Goal: Task Accomplishment & Management: Complete application form

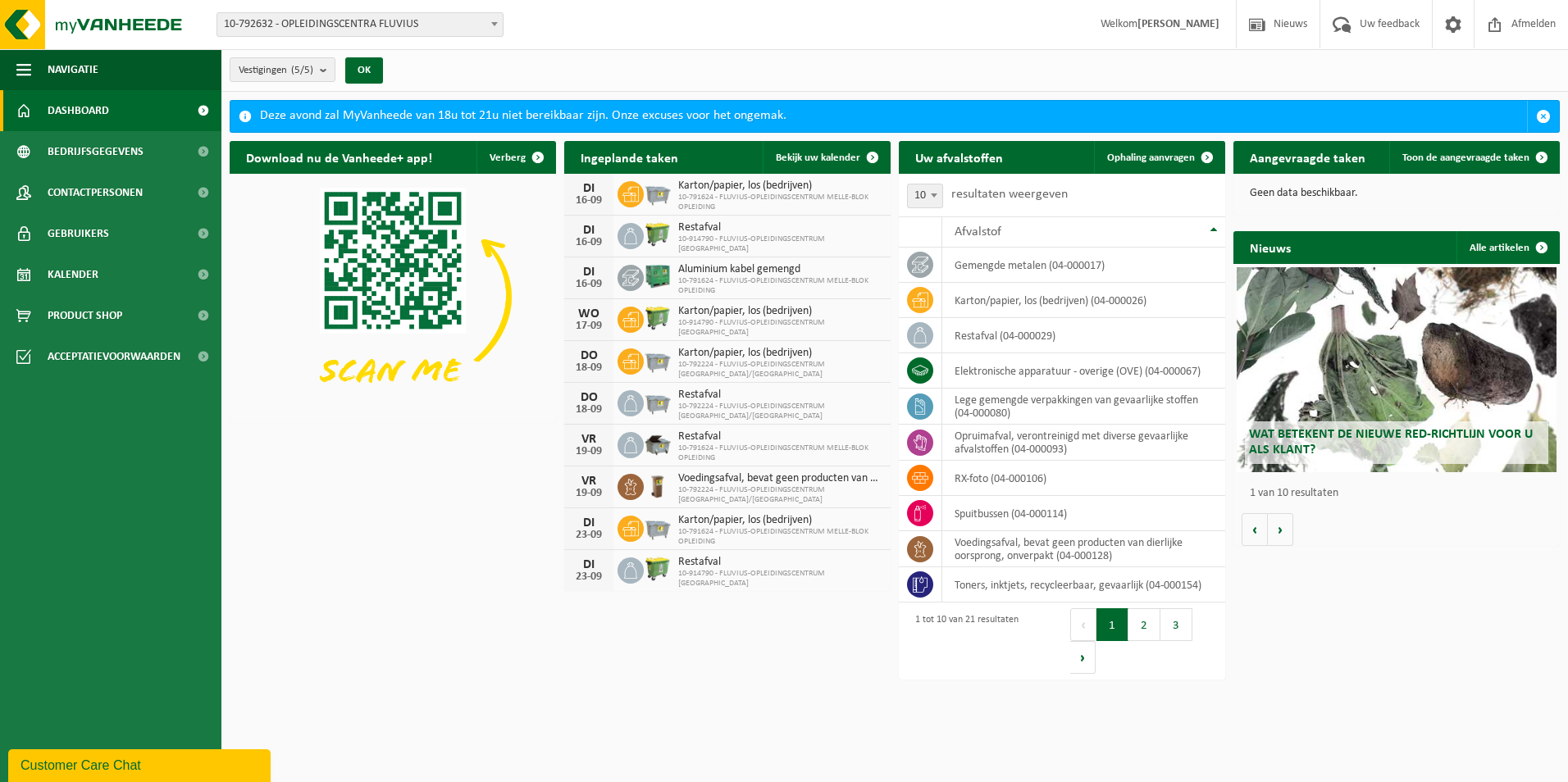
drag, startPoint x: 1202, startPoint y: 157, endPoint x: 868, endPoint y: 284, distance: 357.3
click at [1202, 157] on span at bounding box center [1207, 158] width 33 height 33
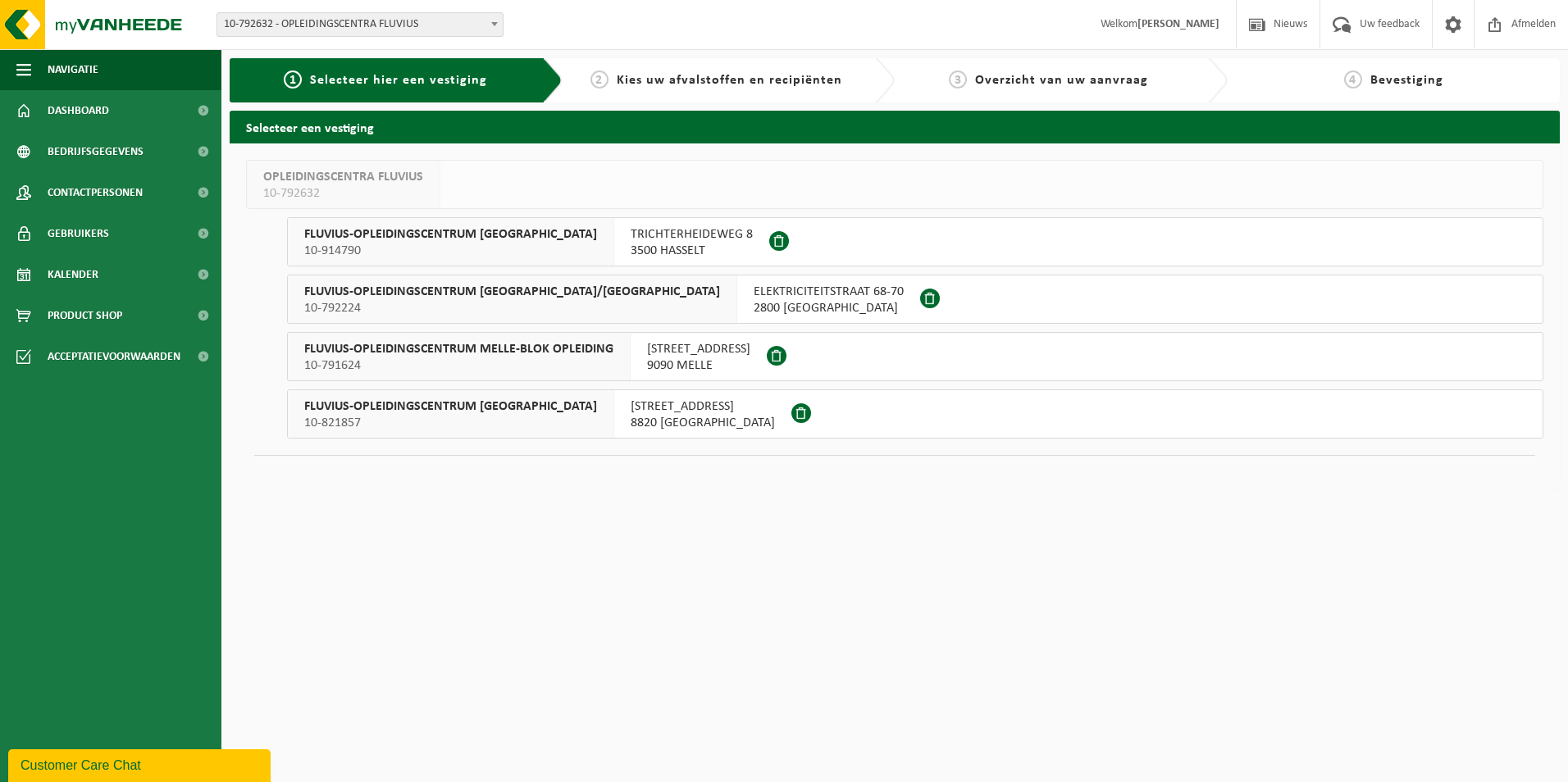
click at [576, 357] on span "FLUVIUS-OPLEIDINGSCENTRUM MELLE-BLOK OPLEIDING" at bounding box center [459, 349] width 309 height 16
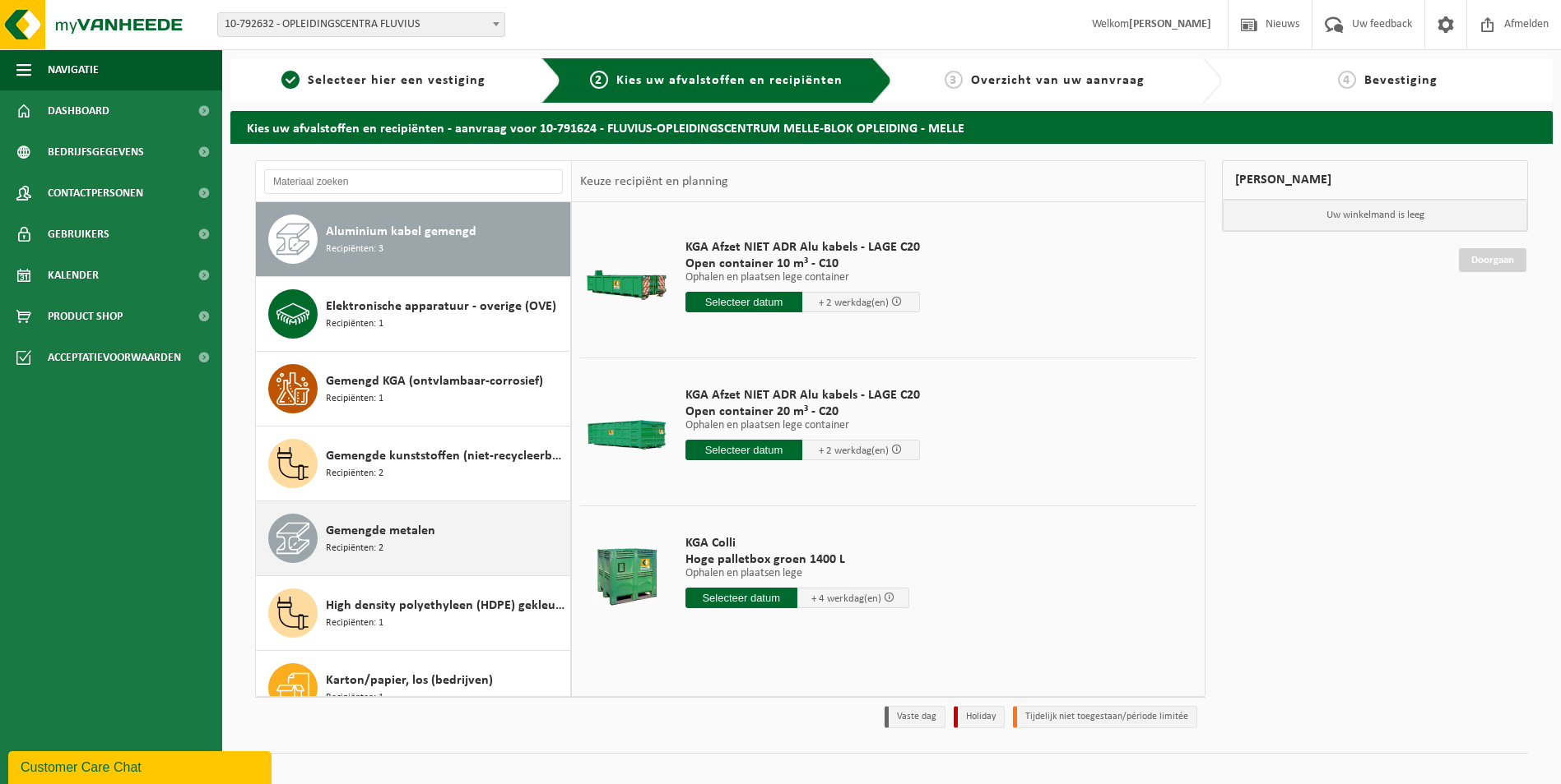
click at [402, 538] on span "Gemengde metalen" at bounding box center [381, 531] width 110 height 20
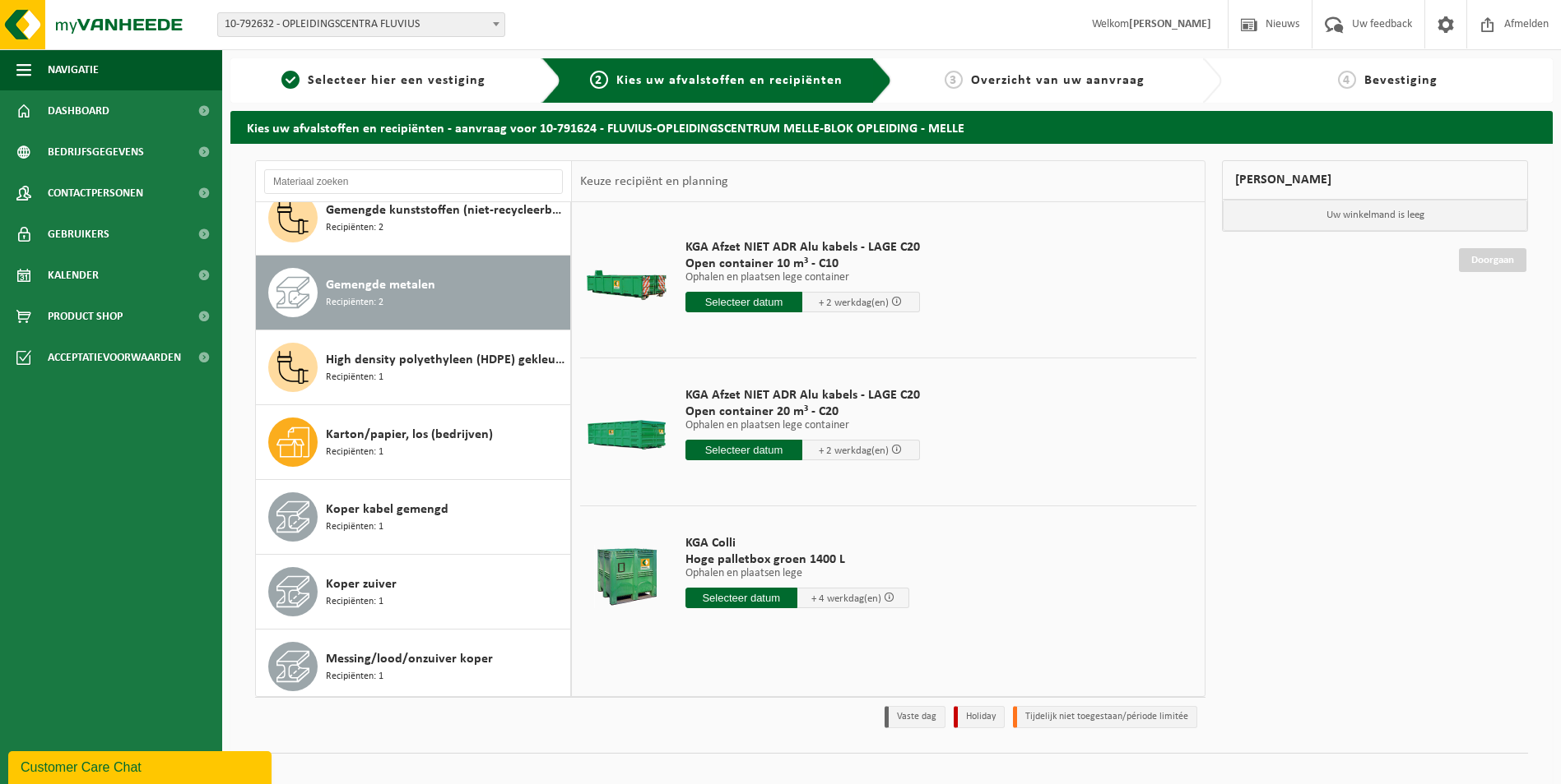
scroll to position [299, 0]
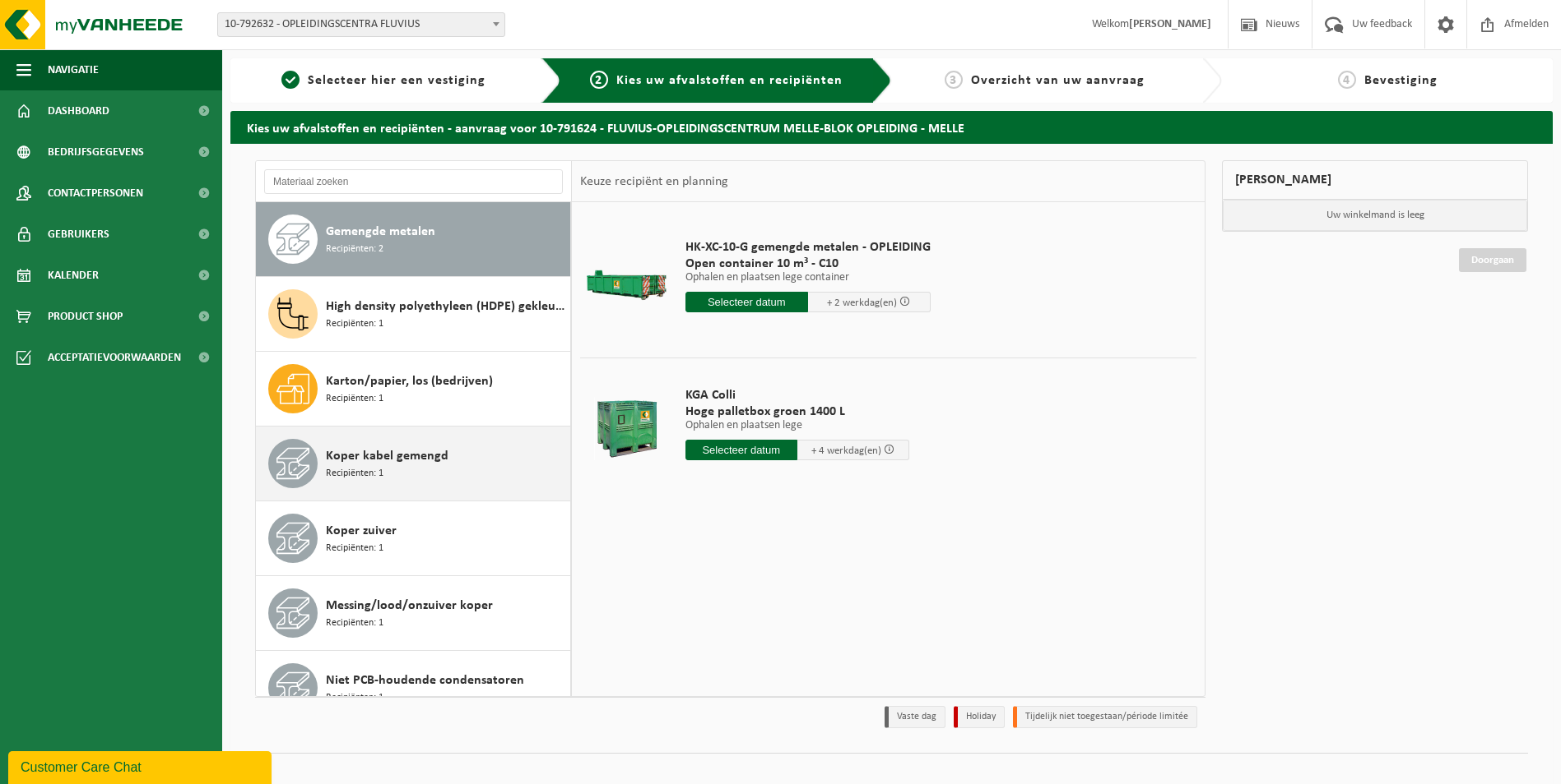
click at [369, 466] on span "Recipiënten: 1" at bounding box center [355, 474] width 57 height 16
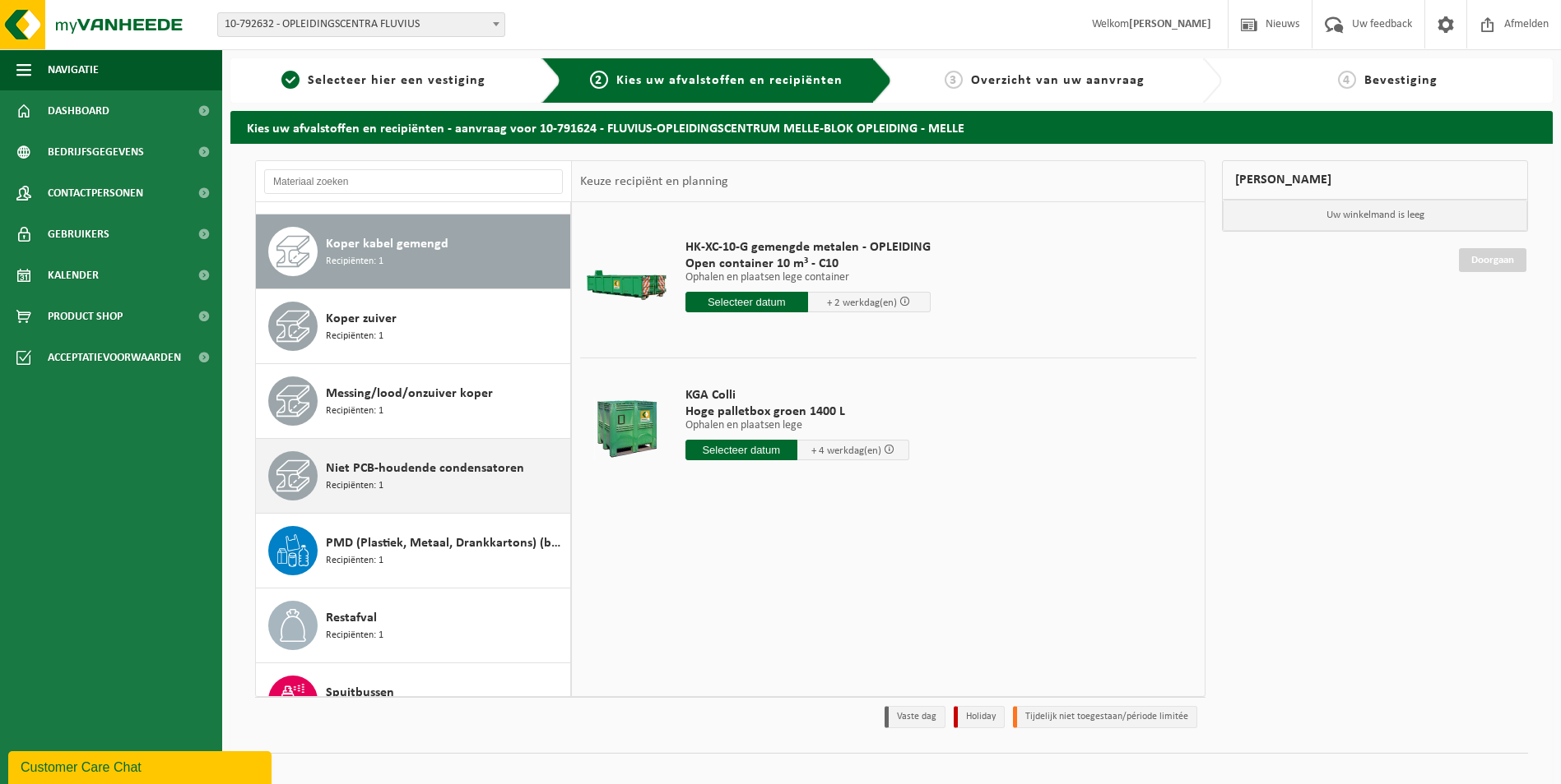
scroll to position [524, 0]
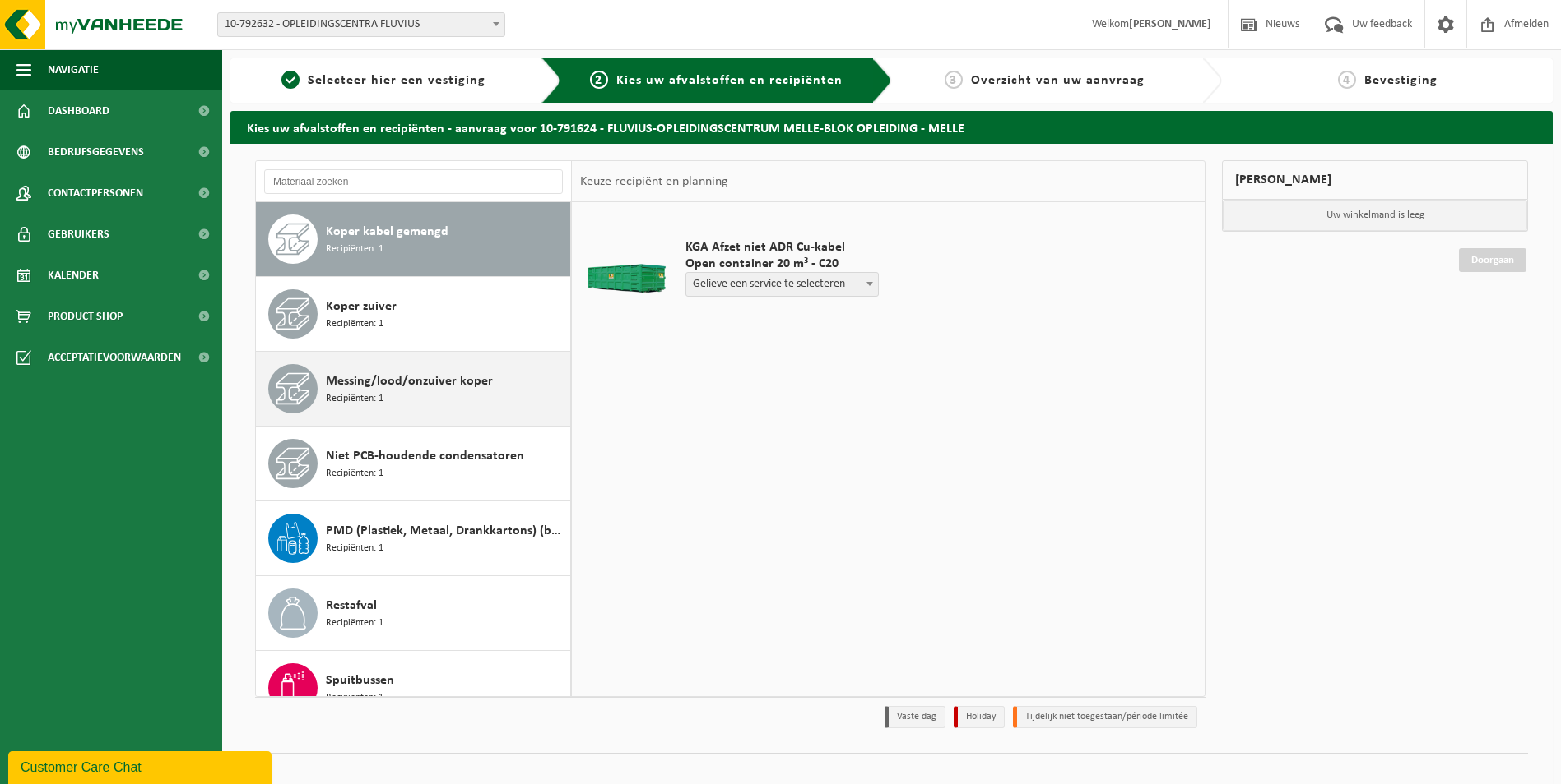
click at [395, 392] on div "Messing/lood/onzuiver koper Recipiënten: 1" at bounding box center [446, 389] width 240 height 50
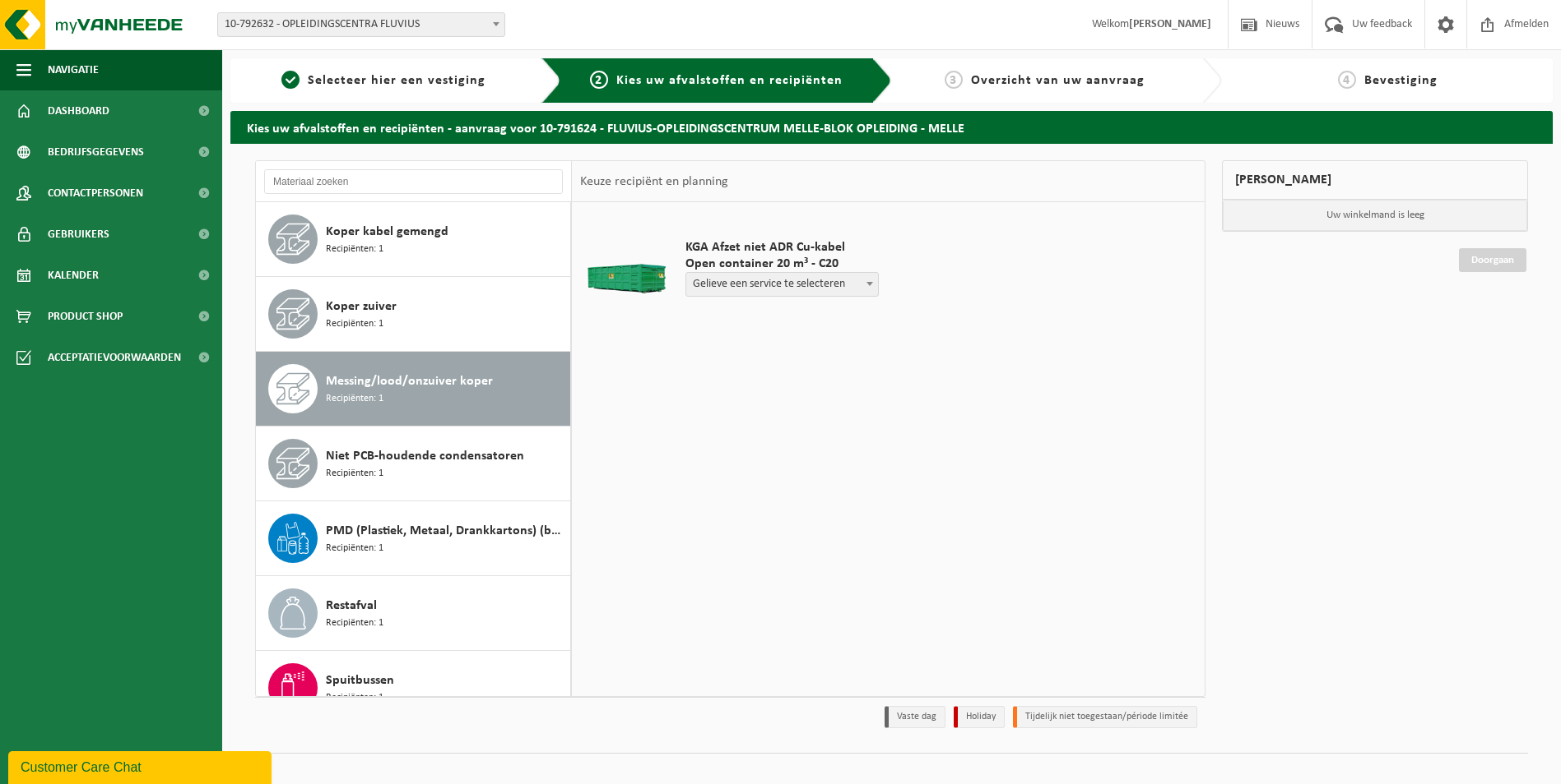
scroll to position [628, 0]
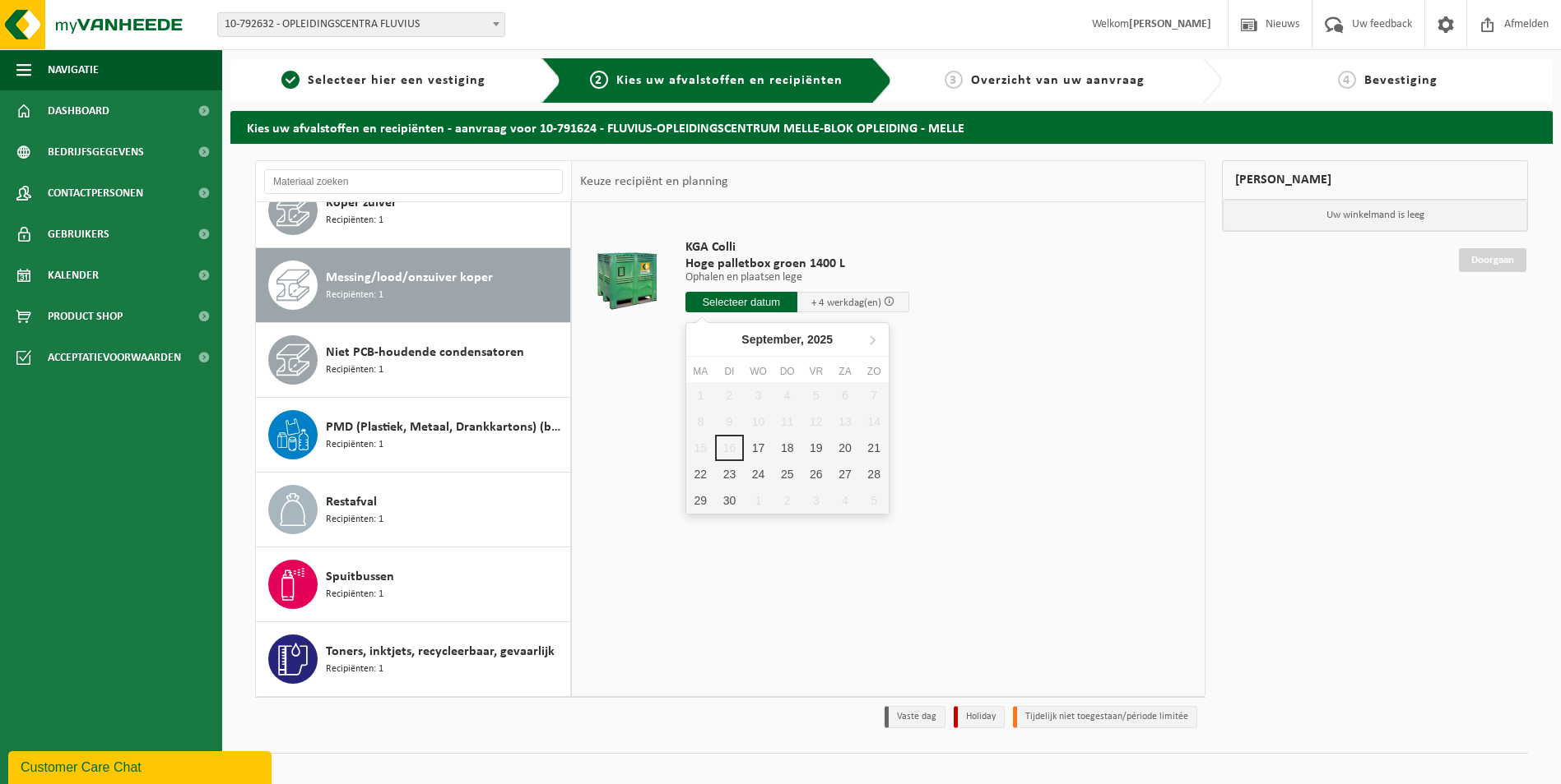
click at [763, 302] on input "text" at bounding box center [741, 302] width 112 height 21
click at [763, 447] on div "17" at bounding box center [757, 448] width 29 height 26
type input "Van 2025-09-17"
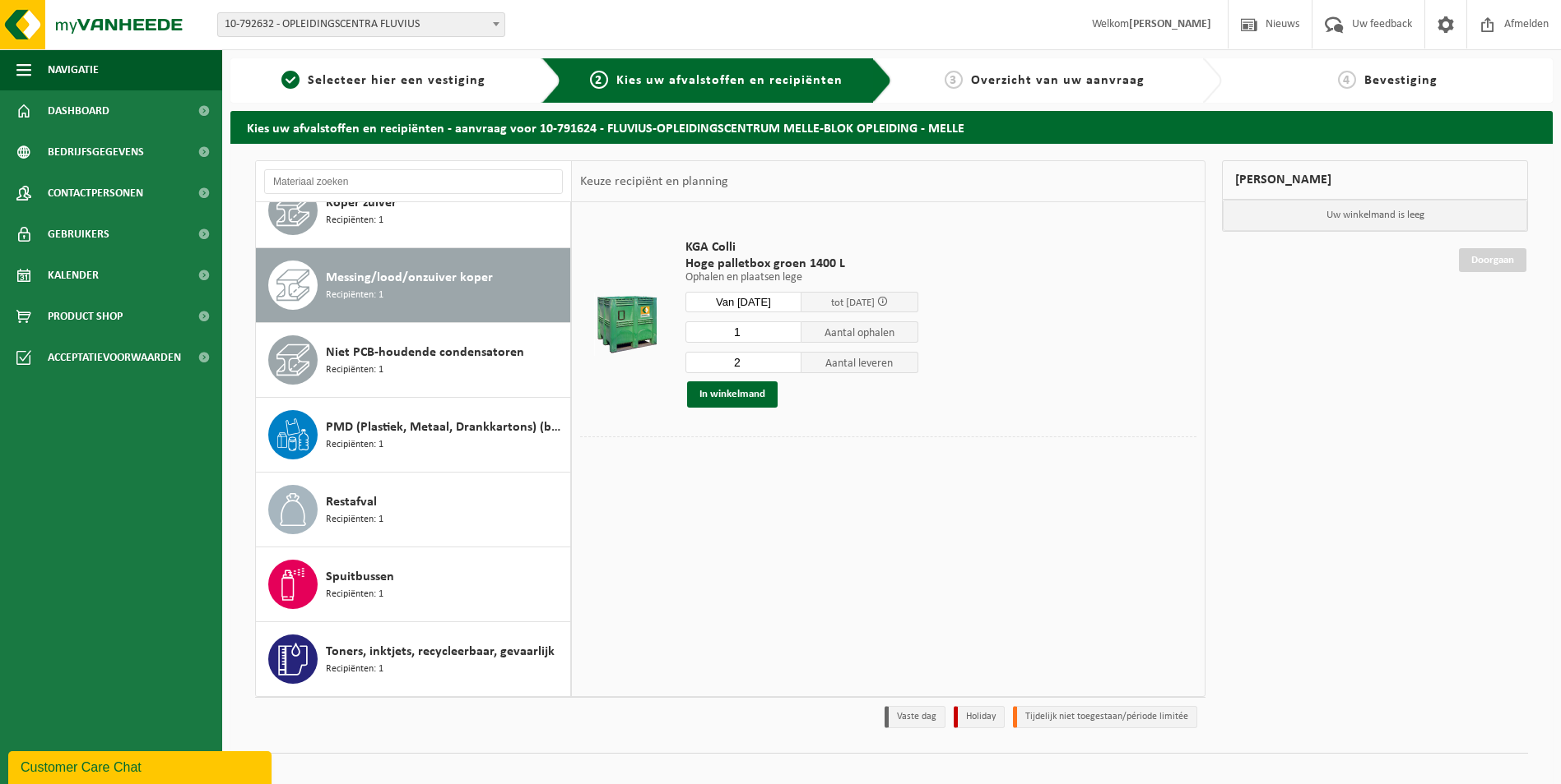
type input "1"
click at [791, 336] on input "1" at bounding box center [744, 332] width 117 height 22
type input "1"
click at [788, 367] on input "1" at bounding box center [744, 362] width 117 height 22
click at [736, 393] on button "In winkelmand" at bounding box center [732, 395] width 90 height 26
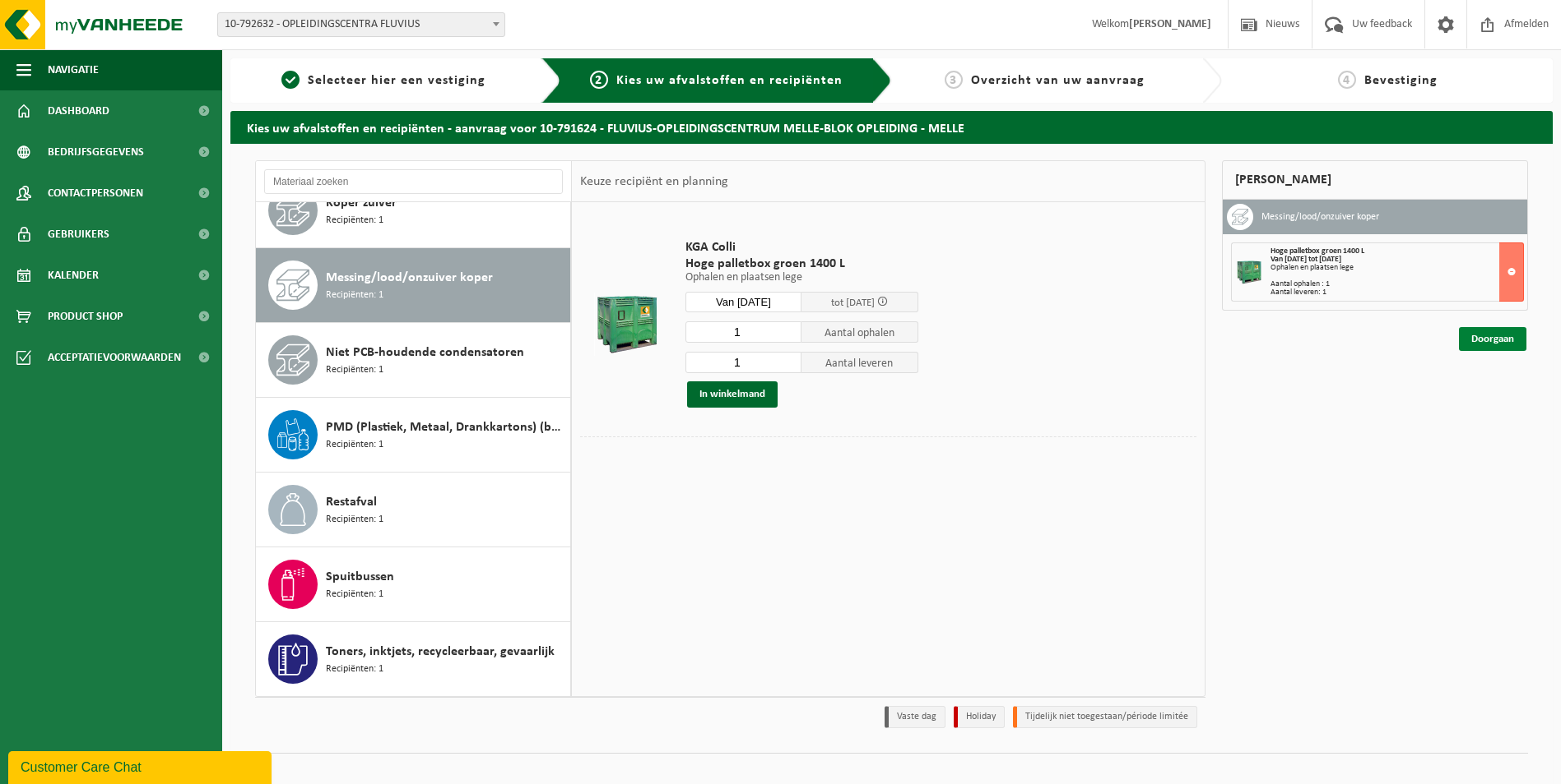
click at [1493, 336] on link "Doorgaan" at bounding box center [1492, 339] width 68 height 23
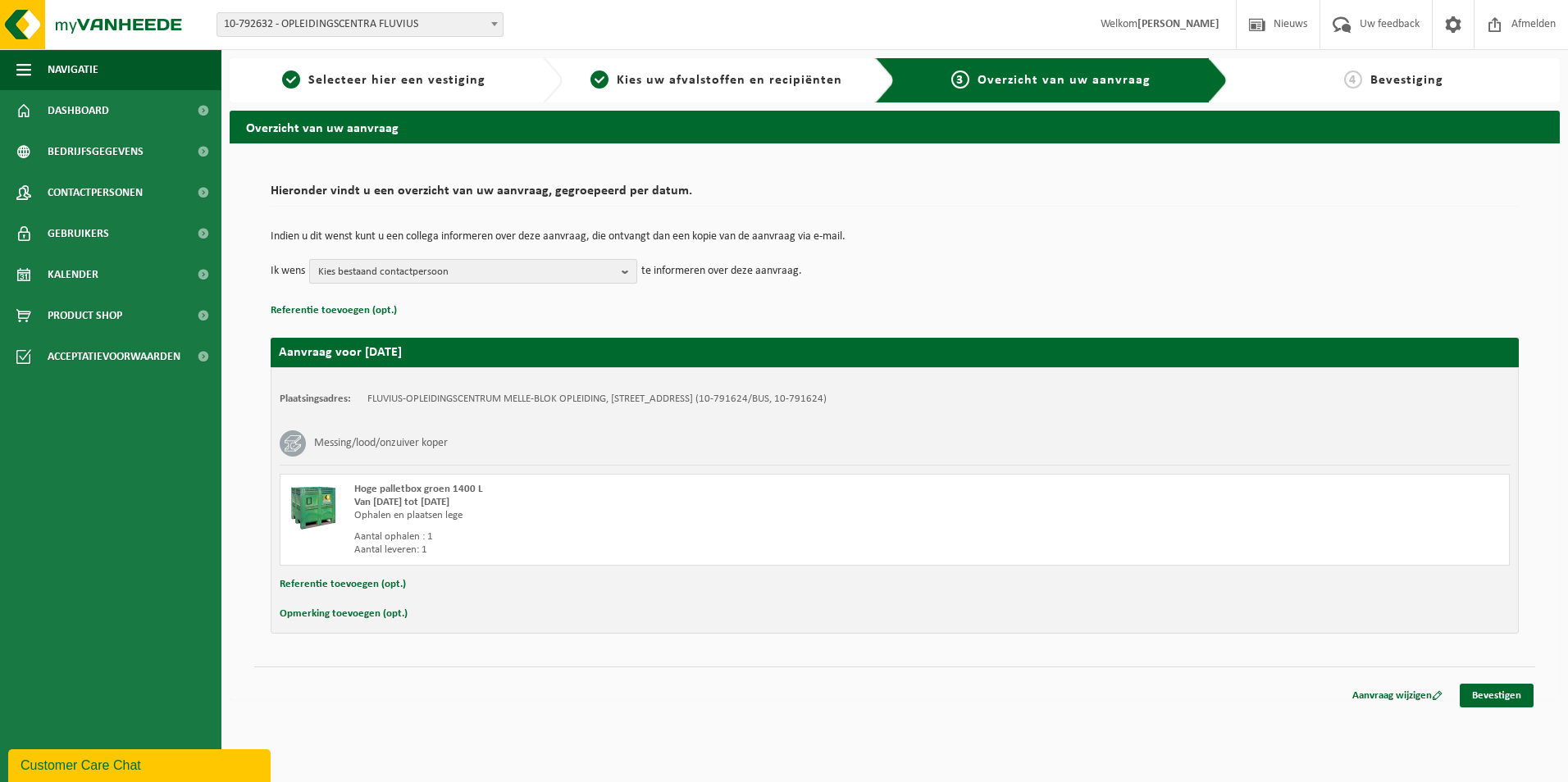
click at [620, 266] on button "Kies bestaand contactpersoon" at bounding box center [473, 271] width 328 height 24
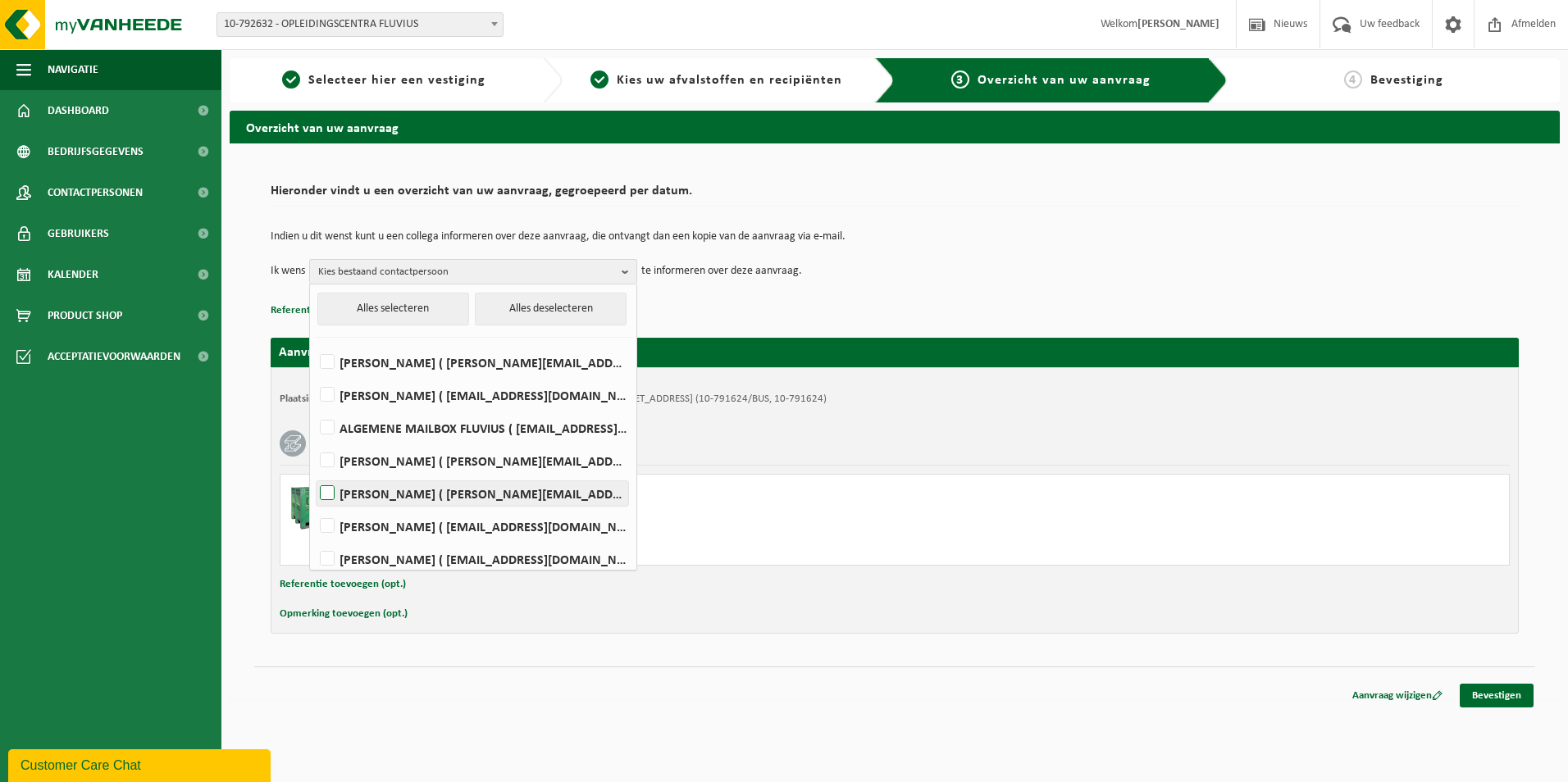
click at [381, 490] on label "[PERSON_NAME] ( [PERSON_NAME][EMAIL_ADDRESS][DOMAIN_NAME] )" at bounding box center [472, 493] width 311 height 24
click at [314, 473] on input "Nadine Van Rentergem ( nadine.vanrentergem@fluvius.be )" at bounding box center [313, 472] width 1 height 1
checkbox input "true"
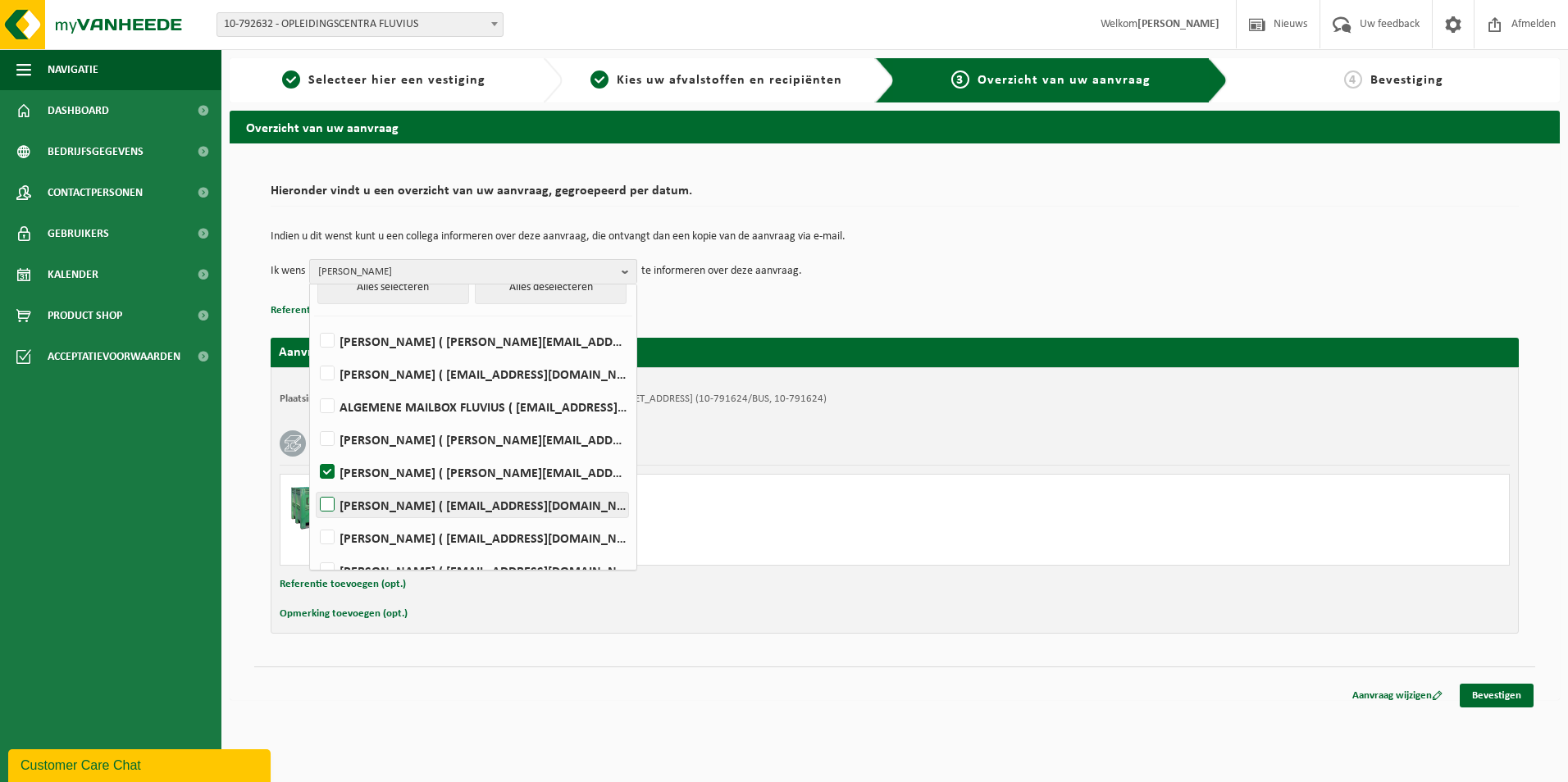
scroll to position [42, 0]
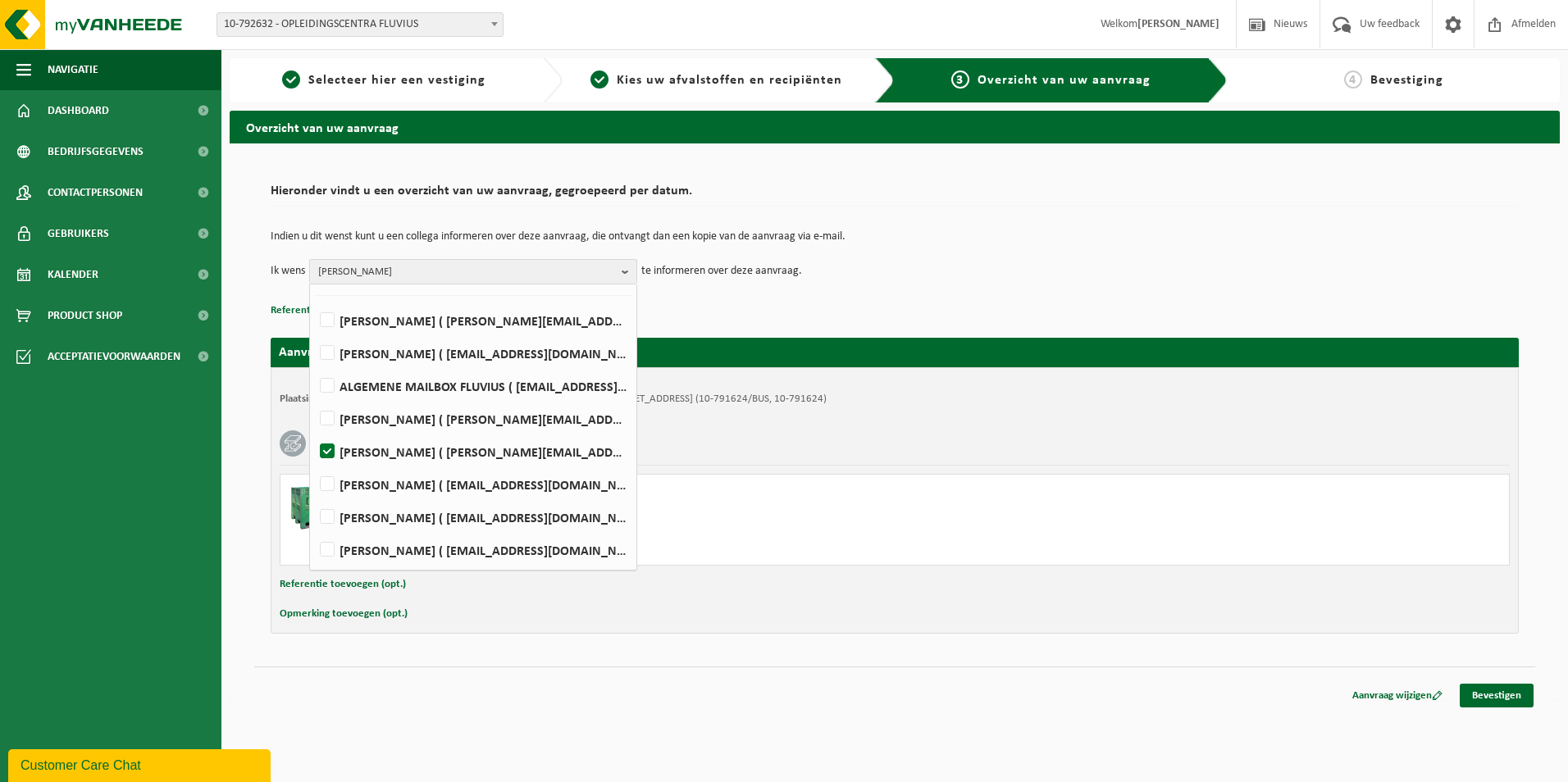
click at [1029, 714] on div "Navigatie Nieuws Uw feedback Afmelden Dashboard Bedrijfsgegevens Contactpersone…" at bounding box center [784, 358] width 1568 height 717
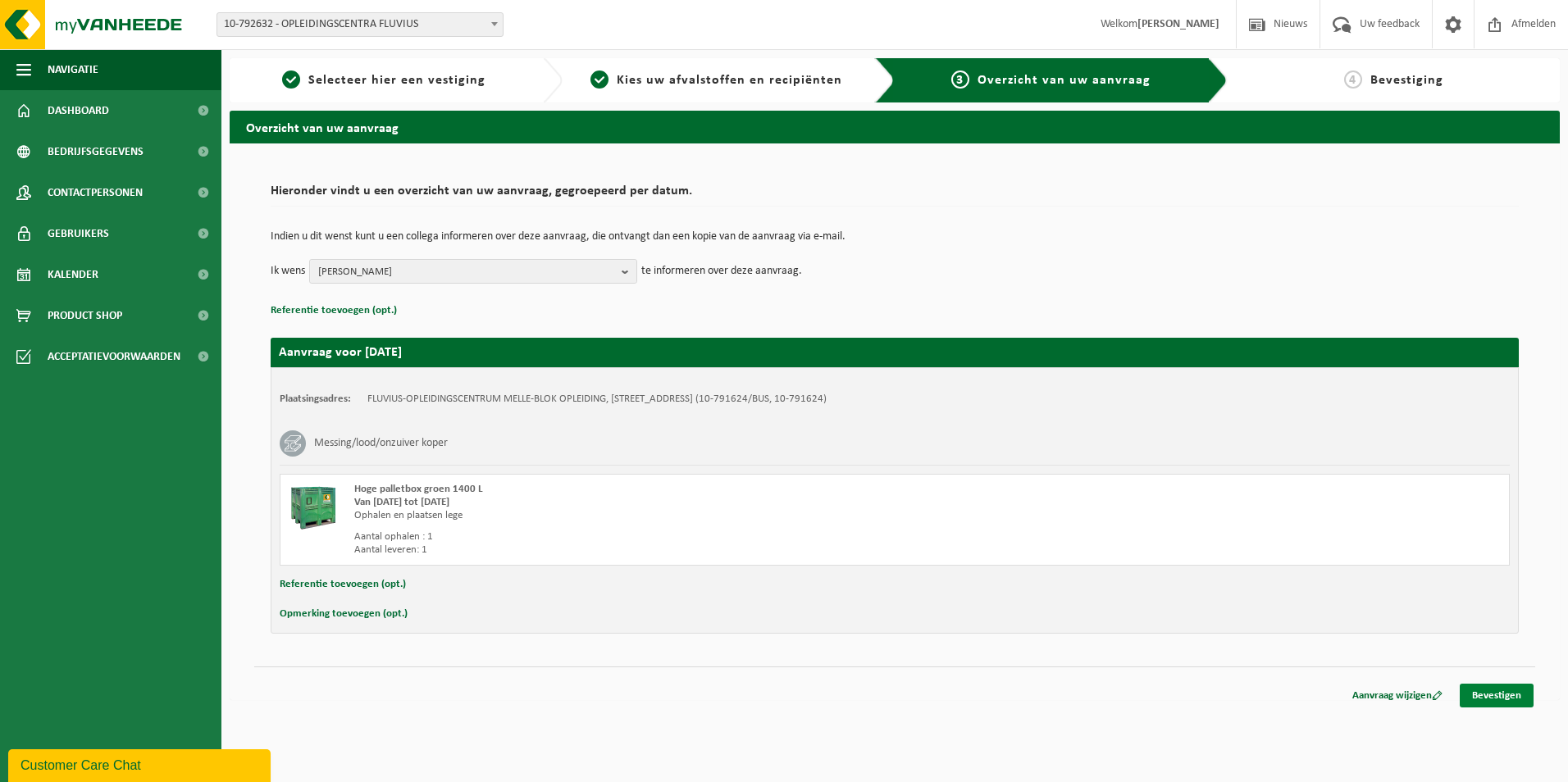
click at [1501, 697] on link "Bevestigen" at bounding box center [1496, 695] width 74 height 23
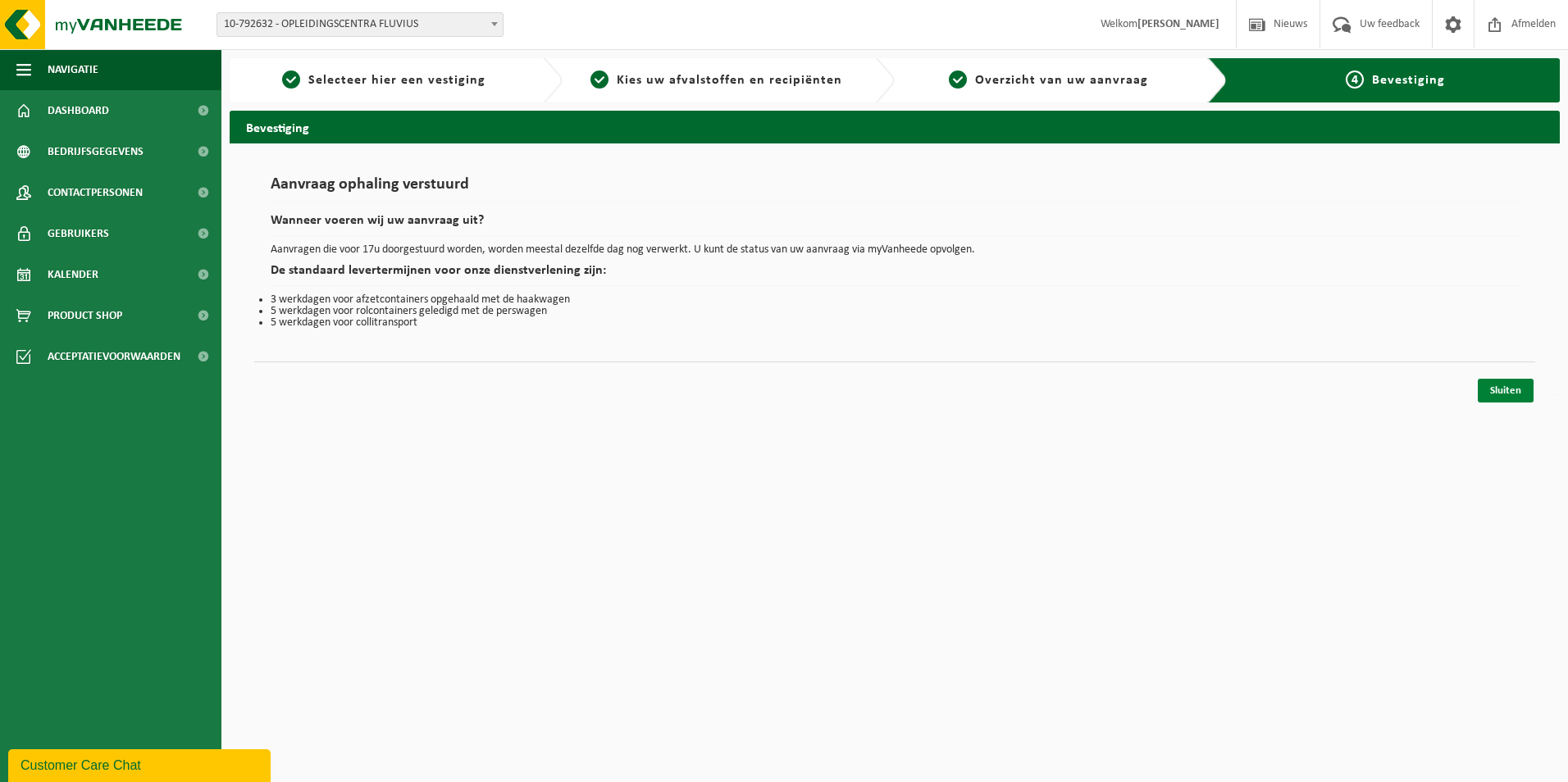
click at [1514, 388] on link "Sluiten" at bounding box center [1506, 390] width 55 height 23
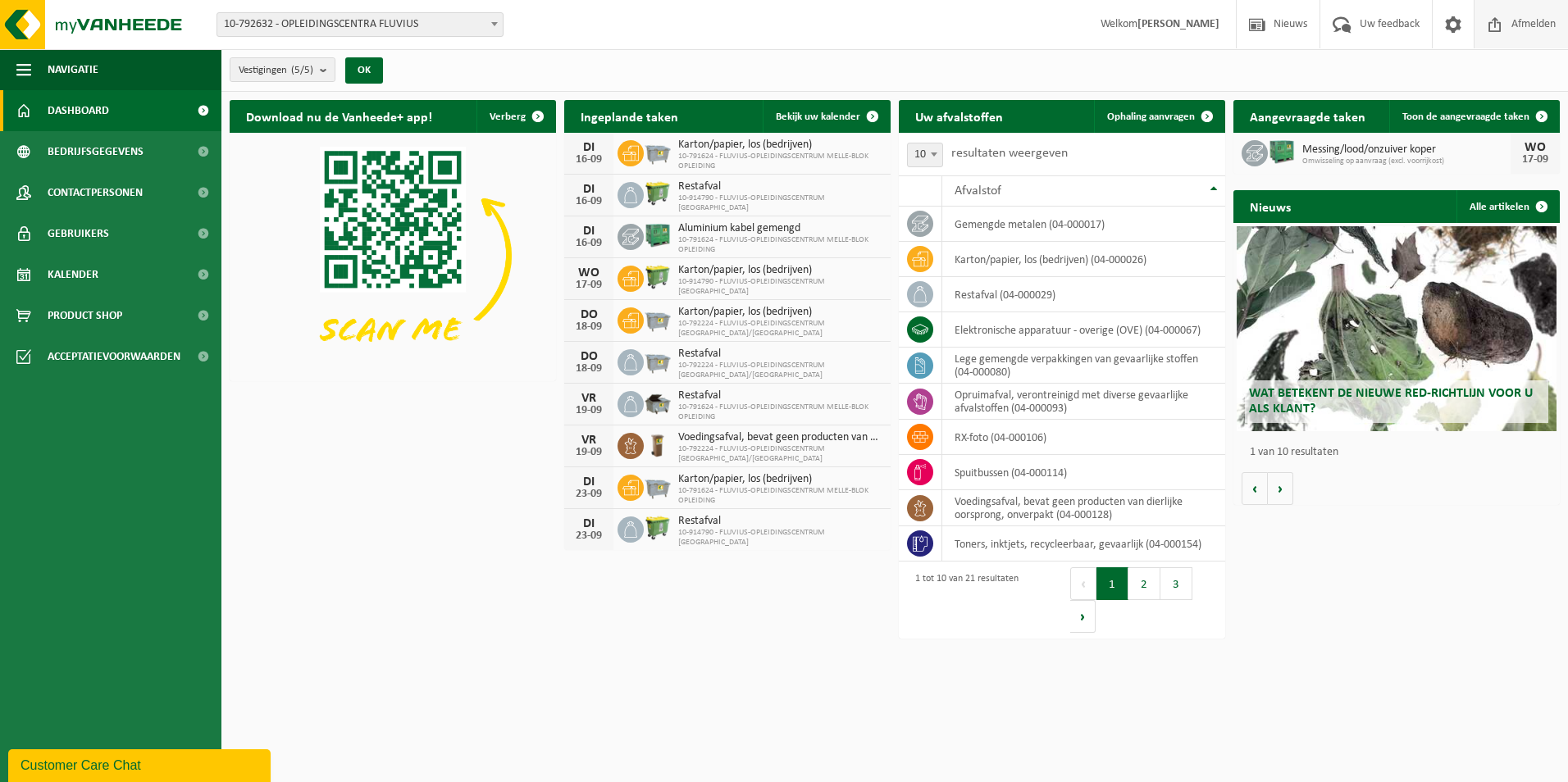
click at [1526, 18] on span "Afmelden" at bounding box center [1533, 24] width 53 height 49
